Goal: Task Accomplishment & Management: Complete application form

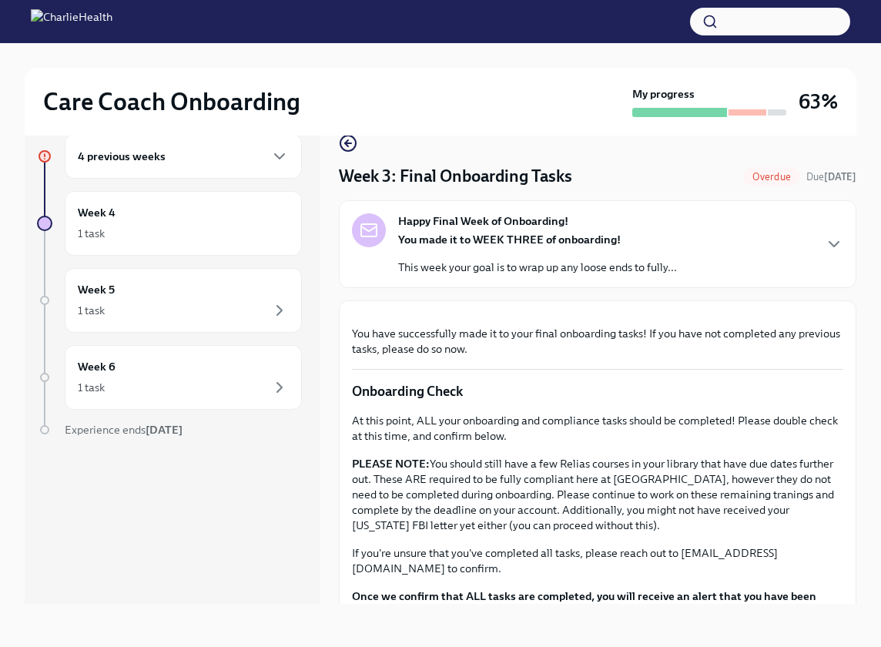
scroll to position [26, 0]
click at [464, 258] on div "You made it to WEEK THREE of onboarding! This week your goal is to wrap up any …" at bounding box center [537, 253] width 279 height 43
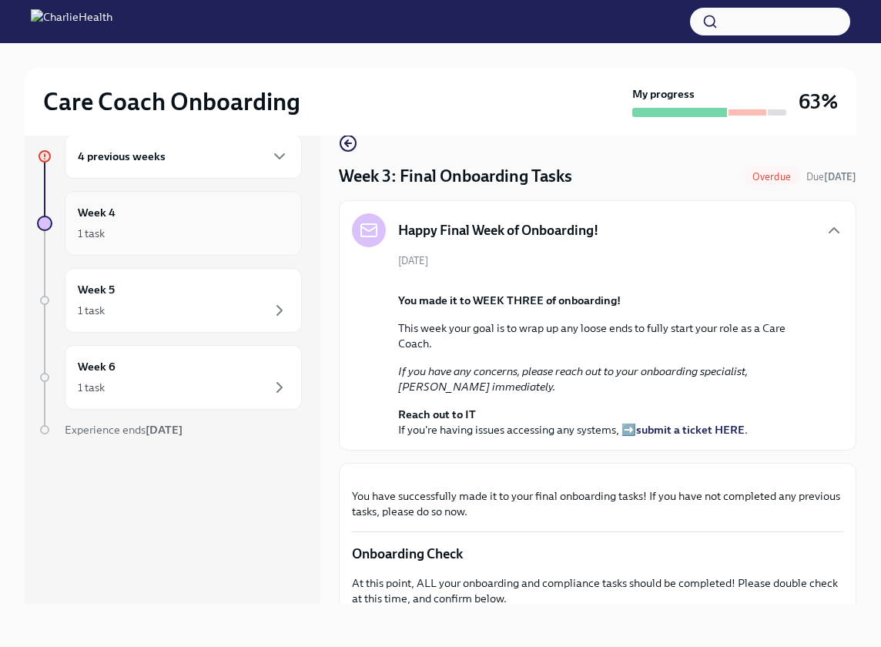
click at [226, 208] on div "Week 4 1 task" at bounding box center [183, 223] width 211 height 38
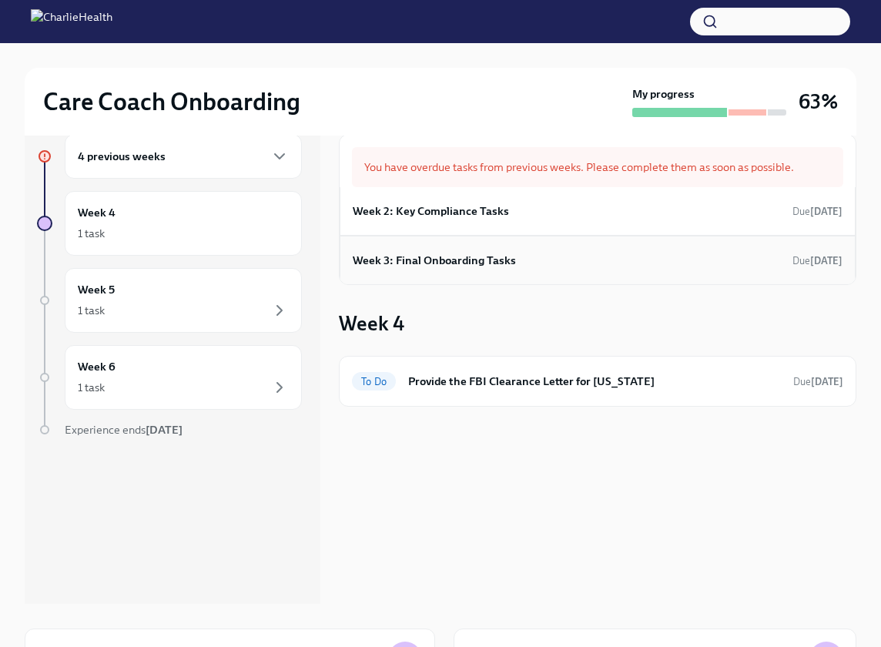
click at [637, 254] on div "Week 3: Final Onboarding Tasks Due [DATE]" at bounding box center [598, 260] width 490 height 23
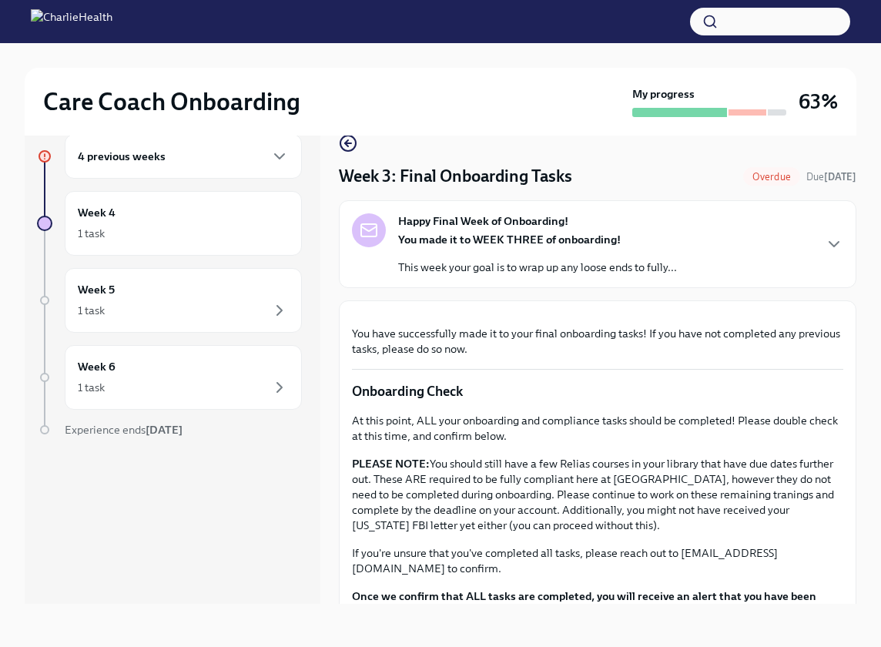
scroll to position [26, 0]
click at [602, 313] on button "Zoom image" at bounding box center [598, 313] width 246 height 0
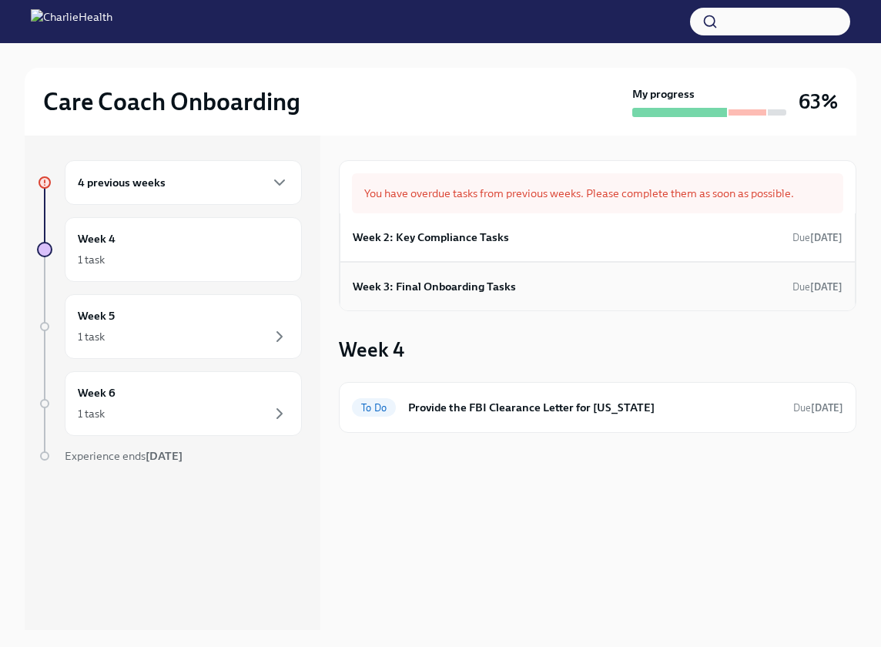
click at [490, 286] on h6 "Week 3: Final Onboarding Tasks" at bounding box center [434, 286] width 163 height 17
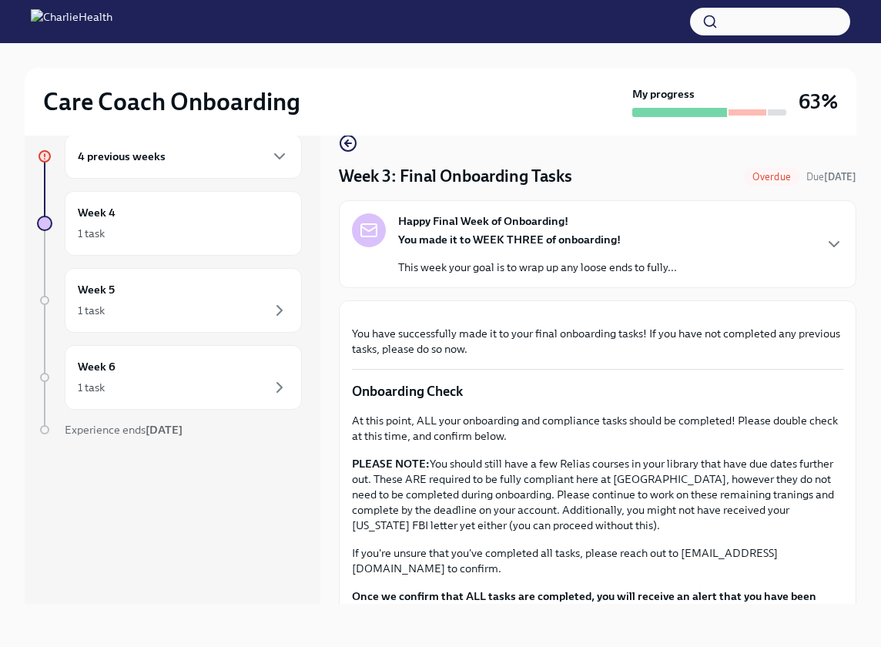
scroll to position [26, 0]
click at [828, 249] on icon "button" at bounding box center [833, 244] width 18 height 18
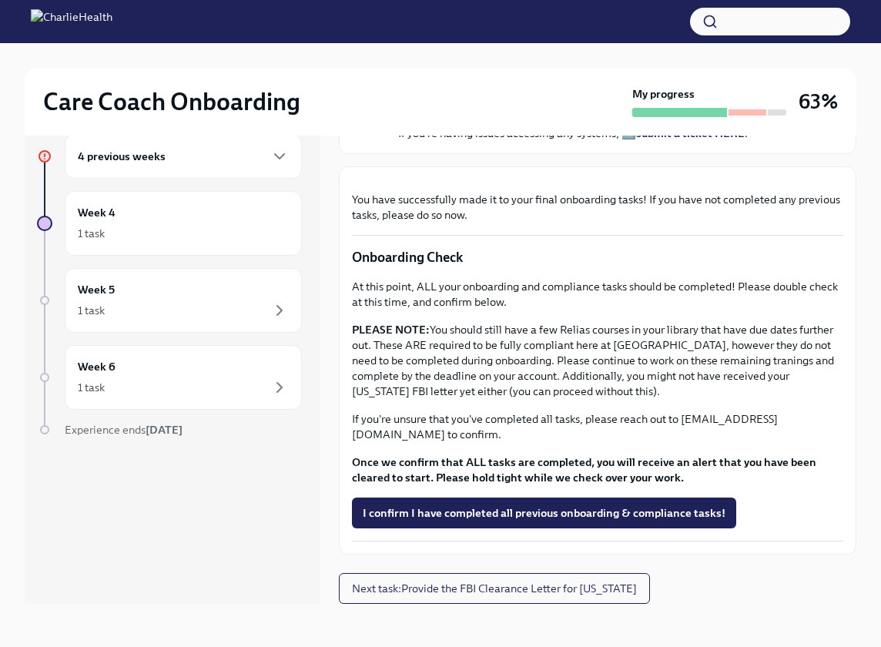
scroll to position [751, 0]
click at [516, 518] on span "I confirm I have completed all previous onboarding & compliance tasks!" at bounding box center [544, 512] width 363 height 15
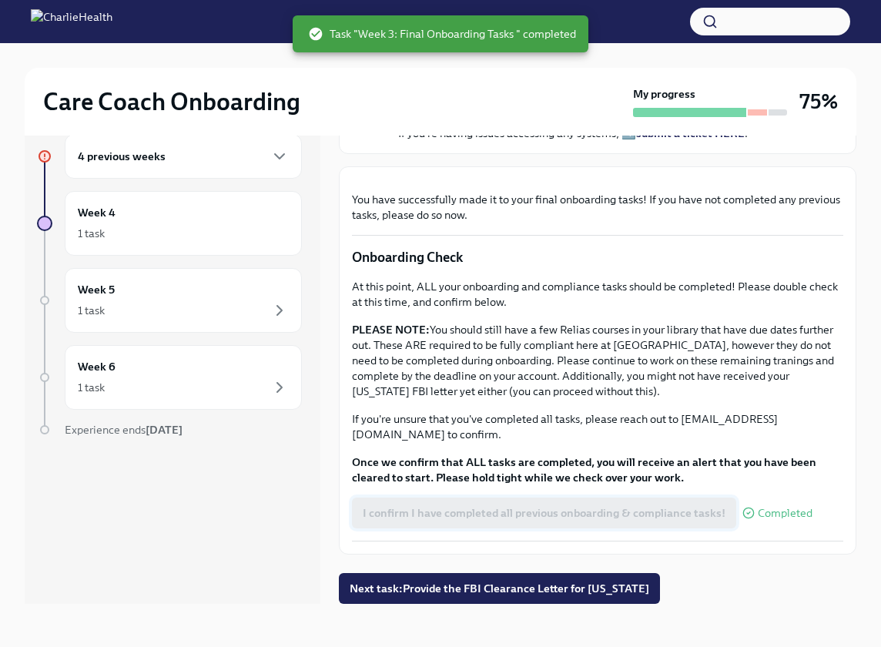
scroll to position [26, 0]
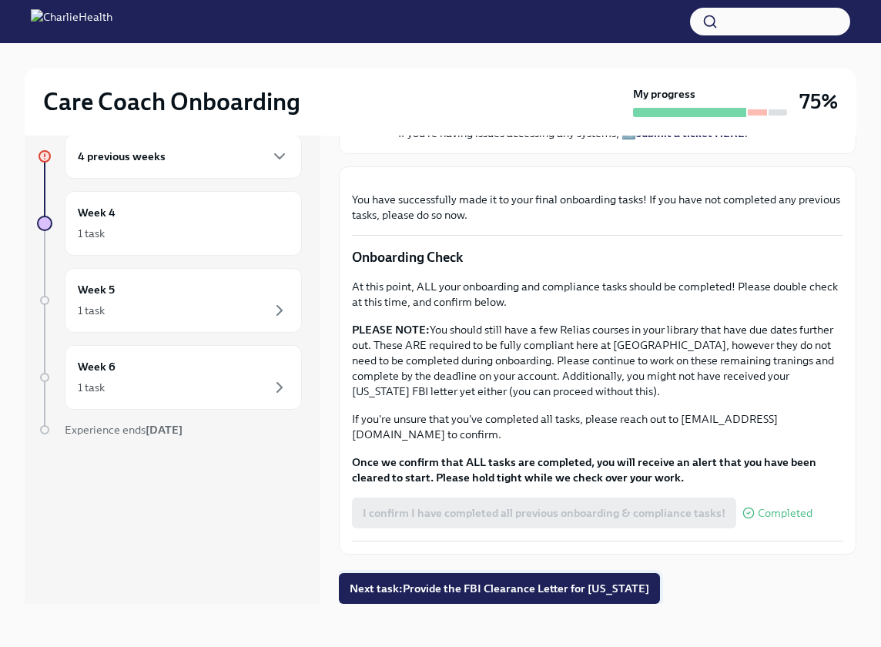
click at [413, 584] on span "Next task : Provide the FBI Clearance Letter for [US_STATE]" at bounding box center [498, 587] width 299 height 15
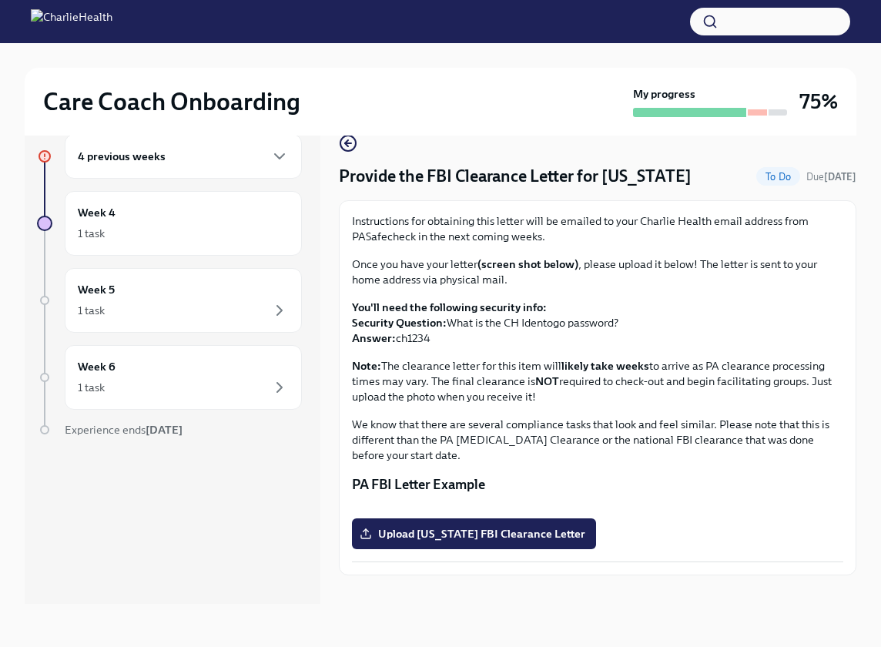
scroll to position [26, 0]
click at [351, 139] on icon "button" at bounding box center [348, 143] width 18 height 18
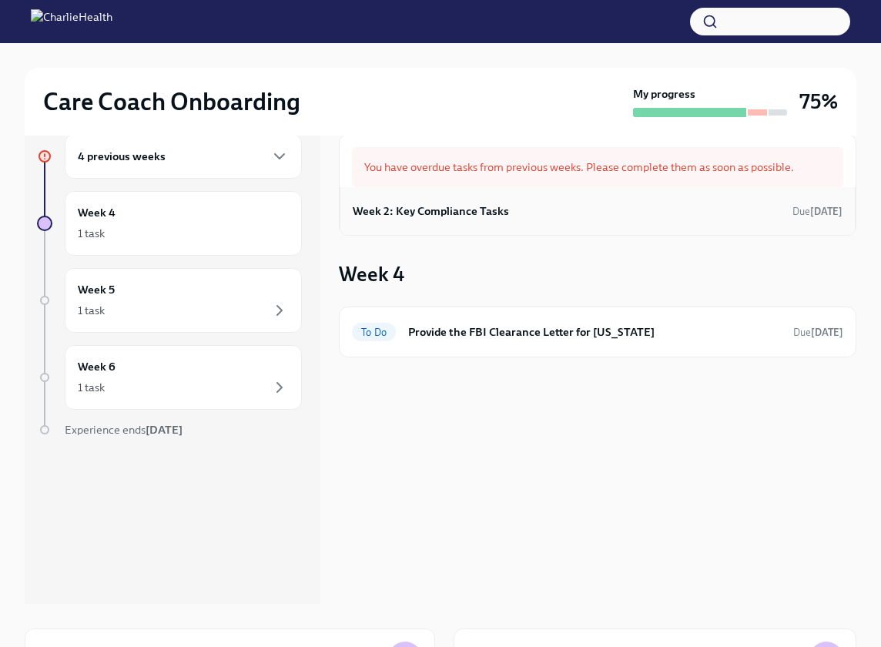
click at [454, 216] on h6 "Week 2: Key Compliance Tasks" at bounding box center [431, 210] width 156 height 17
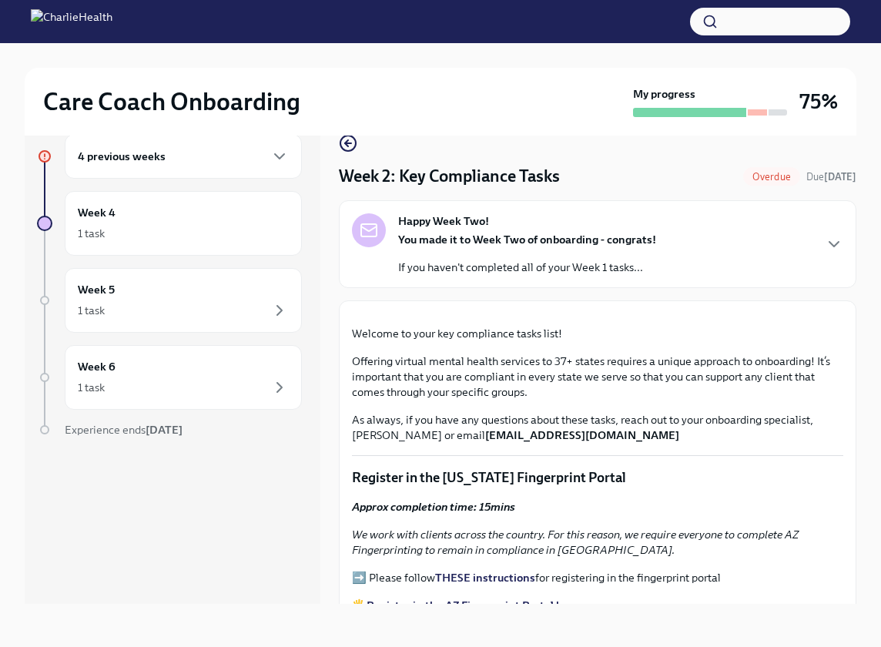
scroll to position [26, 0]
click at [335, 475] on div "4 previous weeks Week 4 1 task Week 5 1 task Week 6 1 task Experience ends [DAT…" at bounding box center [440, 356] width 831 height 494
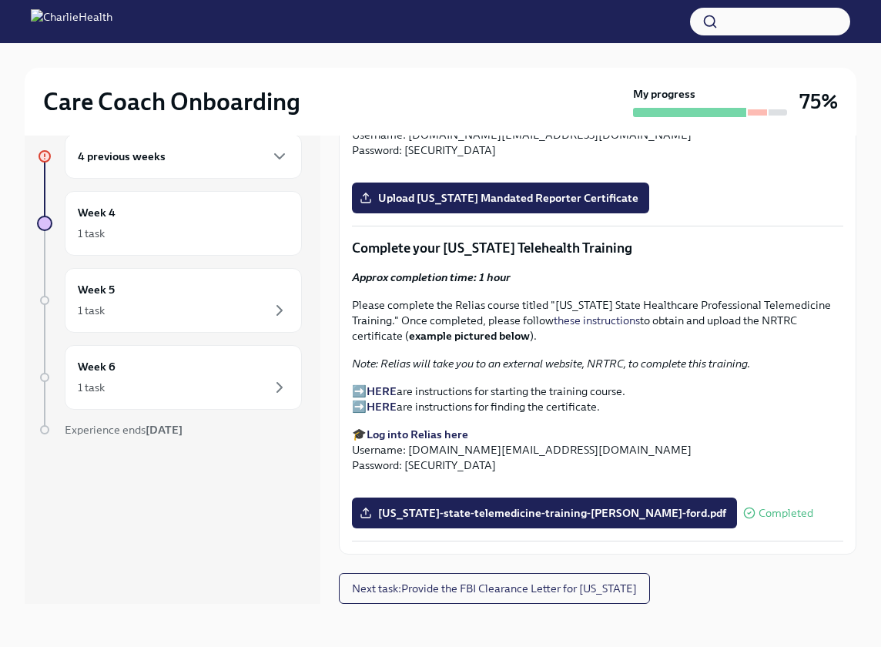
scroll to position [2578, 0]
click at [637, 595] on span "Next task : Provide the FBI Clearance Letter for [US_STATE]" at bounding box center [494, 587] width 285 height 15
